Goal: Task Accomplishment & Management: Use online tool/utility

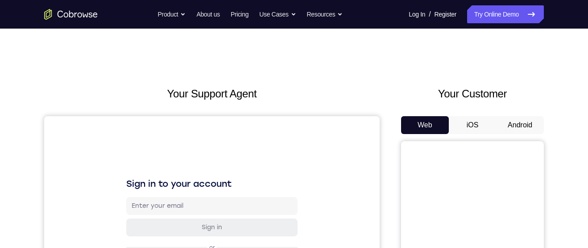
click at [498, 126] on button "Android" at bounding box center [520, 125] width 48 height 18
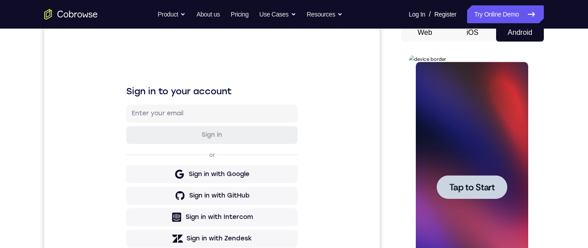
click at [483, 124] on div at bounding box center [471, 187] width 112 height 250
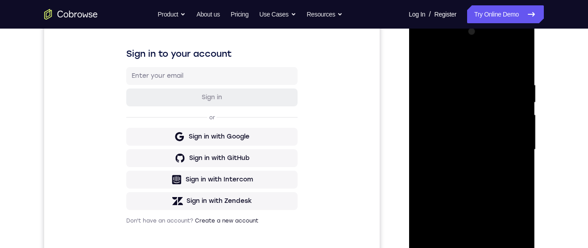
scroll to position [220, 0]
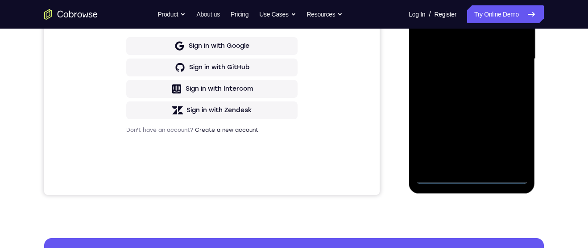
click at [473, 183] on div at bounding box center [471, 59] width 112 height 250
click at [515, 139] on div at bounding box center [471, 59] width 112 height 250
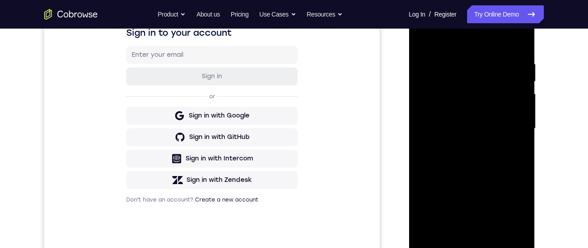
scroll to position [107, 0]
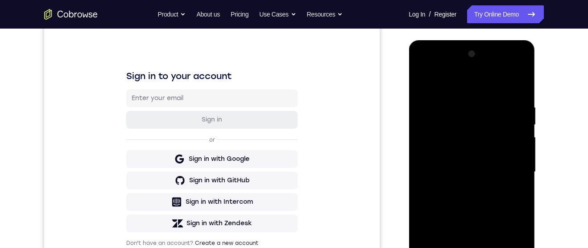
click at [493, 84] on div at bounding box center [471, 172] width 112 height 250
click at [508, 179] on div at bounding box center [471, 172] width 112 height 250
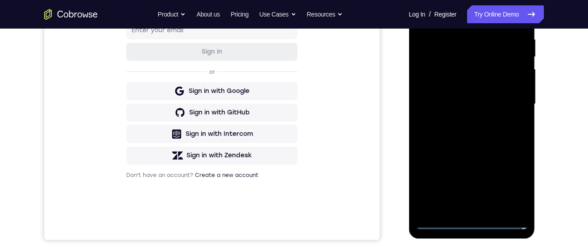
click at [463, 210] on div at bounding box center [471, 104] width 112 height 250
click at [494, 100] on div at bounding box center [471, 104] width 112 height 250
click at [467, 83] on div at bounding box center [471, 104] width 112 height 250
click at [507, 107] on div at bounding box center [471, 104] width 112 height 250
click at [517, 135] on div at bounding box center [471, 104] width 112 height 250
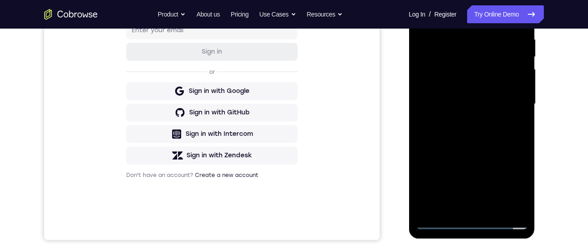
click at [511, 136] on div at bounding box center [471, 104] width 112 height 250
click at [493, 210] on div at bounding box center [471, 104] width 112 height 250
click at [499, 150] on div at bounding box center [471, 104] width 112 height 250
click at [495, 80] on div at bounding box center [471, 104] width 112 height 250
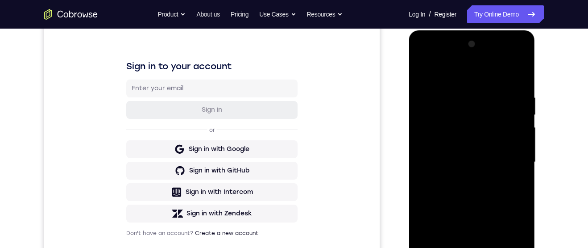
click at [429, 70] on div at bounding box center [471, 162] width 112 height 250
click at [499, 161] on div at bounding box center [471, 162] width 112 height 250
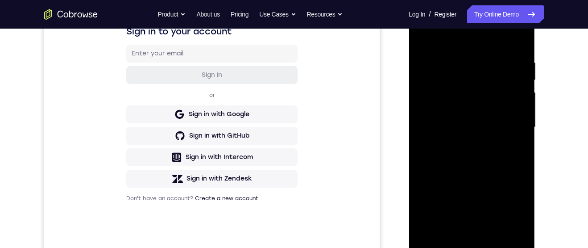
scroll to position [144, 0]
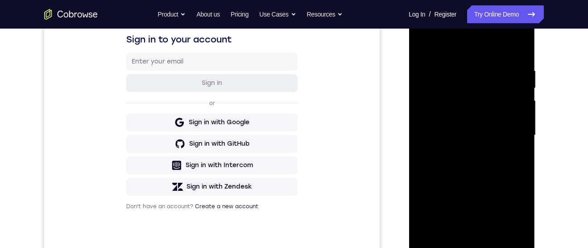
click at [424, 42] on div at bounding box center [471, 135] width 112 height 250
click at [425, 41] on div at bounding box center [471, 135] width 112 height 250
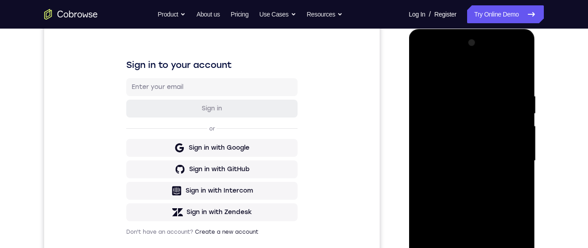
click at [461, 93] on div at bounding box center [471, 161] width 112 height 250
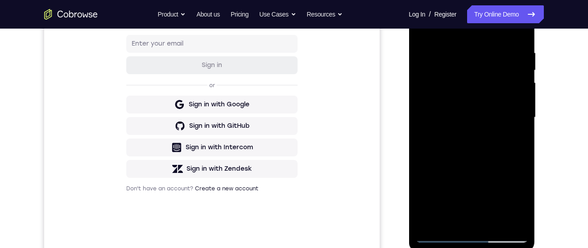
click at [511, 221] on div at bounding box center [471, 117] width 112 height 250
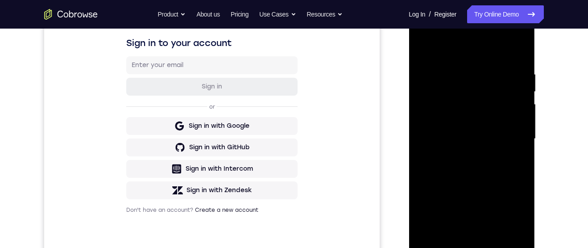
click at [516, 113] on div at bounding box center [471, 139] width 112 height 250
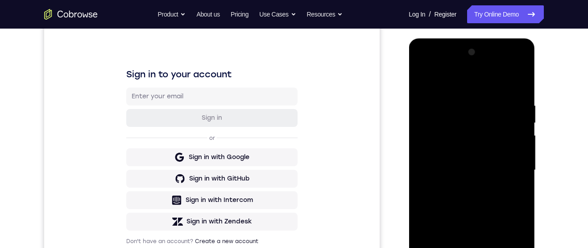
scroll to position [182, 0]
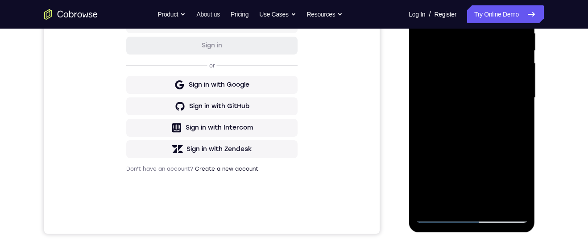
click at [511, 202] on div at bounding box center [471, 98] width 112 height 250
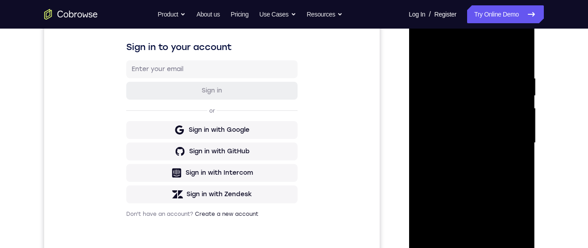
click at [520, 148] on div at bounding box center [471, 143] width 112 height 250
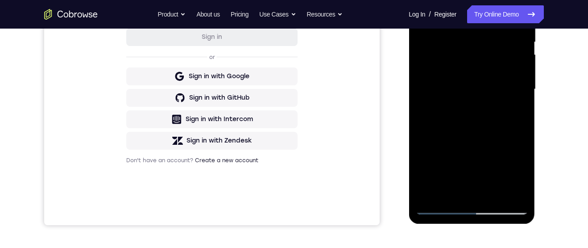
click at [512, 192] on div at bounding box center [471, 89] width 112 height 250
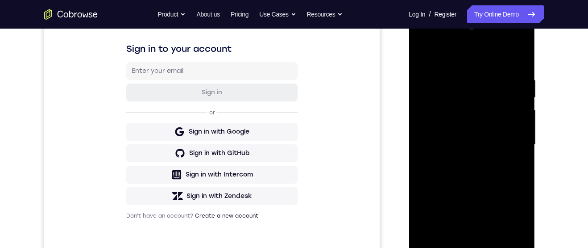
click at [517, 152] on div at bounding box center [471, 145] width 112 height 250
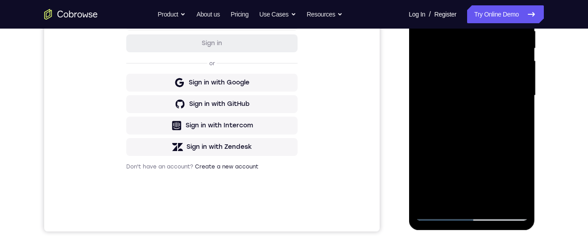
click at [512, 199] on div at bounding box center [471, 96] width 112 height 250
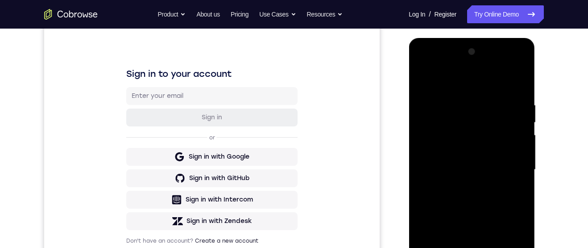
click at [519, 87] on div at bounding box center [471, 170] width 112 height 250
click at [517, 87] on div at bounding box center [471, 170] width 112 height 250
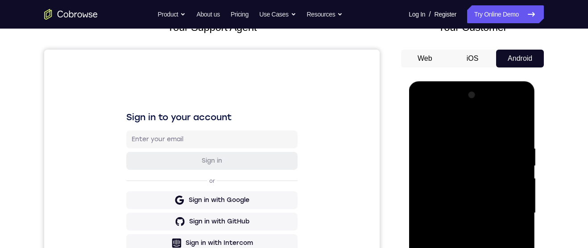
click at [454, 148] on div at bounding box center [471, 213] width 112 height 250
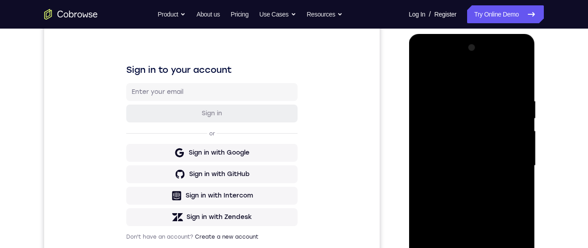
scroll to position [135, 0]
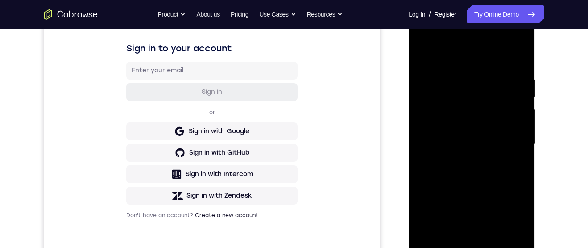
click at [519, 57] on div at bounding box center [471, 144] width 112 height 250
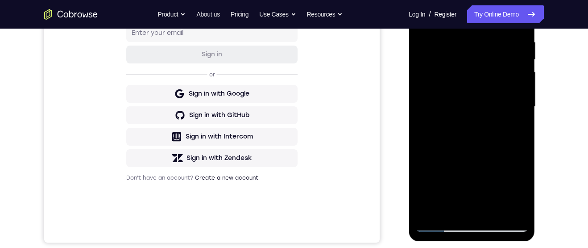
scroll to position [164, 0]
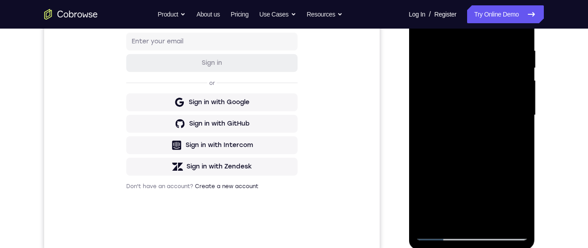
click at [453, 49] on div at bounding box center [471, 115] width 112 height 250
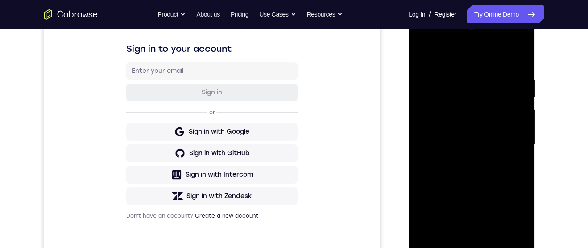
scroll to position [187, 0]
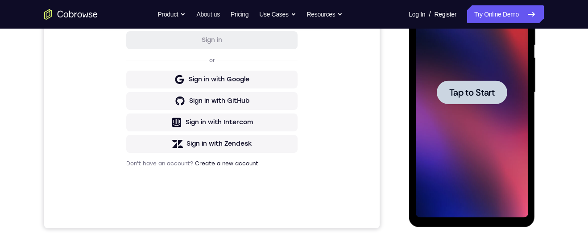
click at [475, 194] on div at bounding box center [471, 92] width 112 height 250
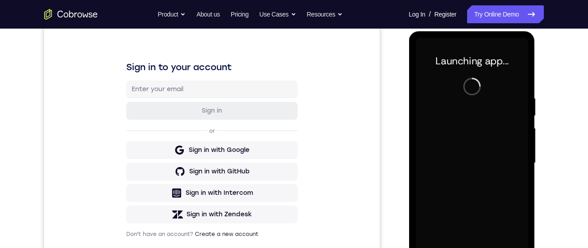
scroll to position [252, 0]
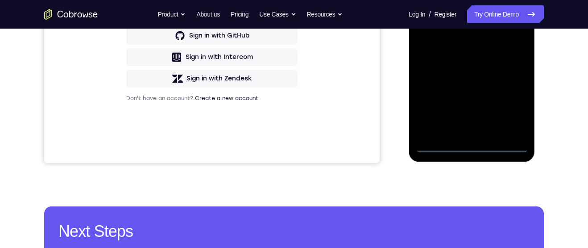
click at [469, 148] on div at bounding box center [471, 27] width 112 height 250
click at [479, 142] on div at bounding box center [471, 27] width 112 height 250
click at [473, 147] on div at bounding box center [471, 27] width 112 height 250
click at [516, 109] on div at bounding box center [471, 27] width 112 height 250
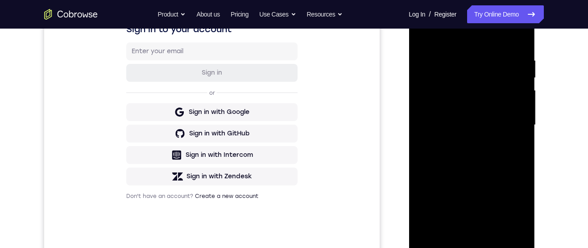
click at [485, 45] on div at bounding box center [471, 125] width 112 height 250
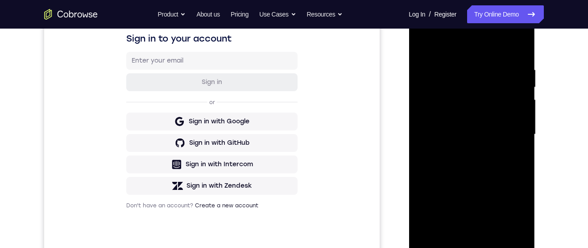
click at [512, 127] on div at bounding box center [471, 134] width 112 height 250
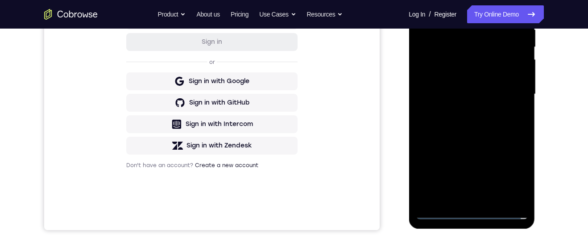
click at [463, 201] on div at bounding box center [471, 94] width 112 height 250
click at [475, 80] on div at bounding box center [471, 94] width 112 height 250
click at [468, 73] on div at bounding box center [471, 94] width 112 height 250
click at [503, 93] on div at bounding box center [471, 94] width 112 height 250
click at [512, 123] on div at bounding box center [471, 94] width 112 height 250
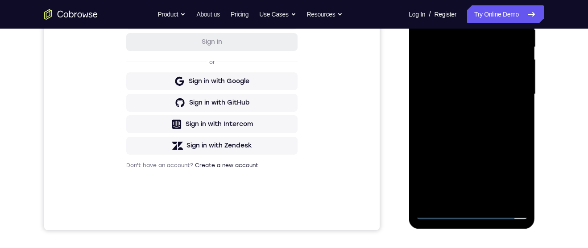
click at [491, 121] on div at bounding box center [471, 94] width 112 height 250
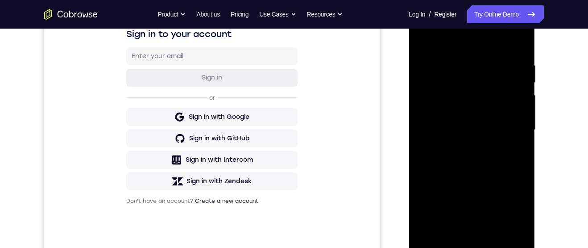
click at [503, 169] on div at bounding box center [471, 130] width 112 height 250
click at [459, 59] on div at bounding box center [471, 130] width 112 height 250
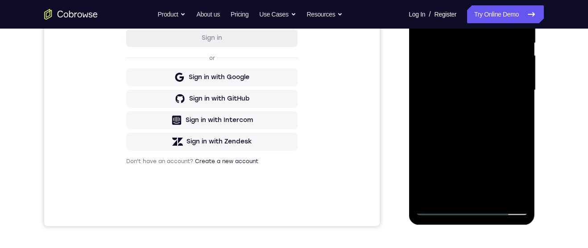
click at [511, 189] on div at bounding box center [471, 90] width 112 height 250
click at [509, 191] on div at bounding box center [471, 90] width 112 height 250
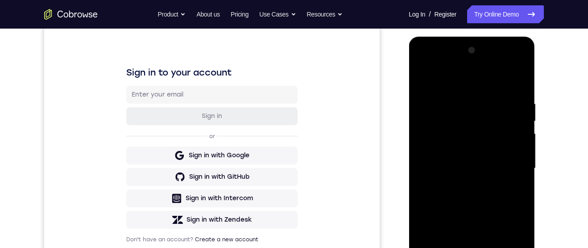
scroll to position [169, 0]
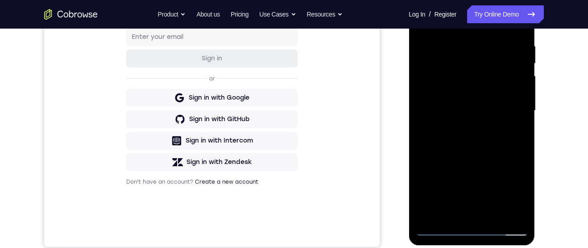
click at [503, 214] on div at bounding box center [471, 111] width 112 height 250
click at [520, 28] on div at bounding box center [471, 111] width 112 height 250
click at [518, 25] on div at bounding box center [471, 111] width 112 height 250
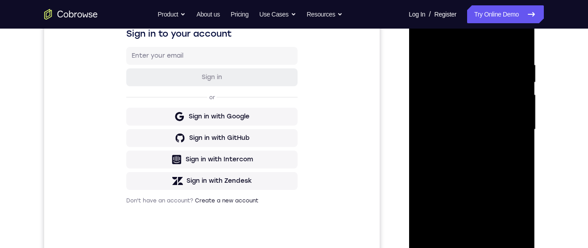
scroll to position [190, 0]
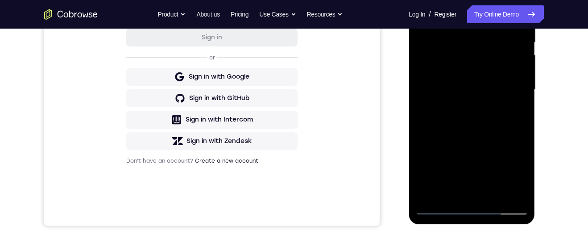
click at [493, 195] on div at bounding box center [471, 90] width 112 height 250
click at [499, 194] on div at bounding box center [471, 90] width 112 height 250
click at [494, 142] on div at bounding box center [471, 90] width 112 height 250
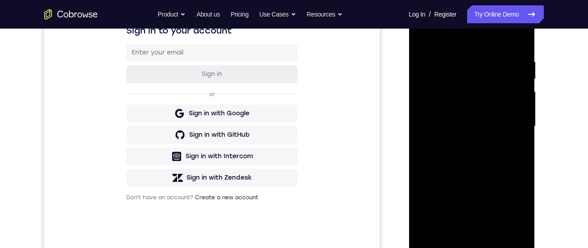
click at [428, 32] on div at bounding box center [471, 126] width 112 height 250
click at [524, 164] on div at bounding box center [471, 126] width 112 height 250
click at [519, 93] on div at bounding box center [471, 126] width 112 height 250
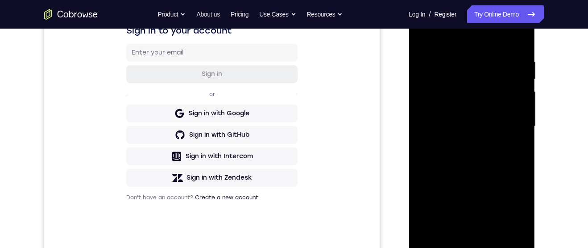
click at [519, 93] on div at bounding box center [471, 126] width 112 height 250
